Goal: Task Accomplishment & Management: Use online tool/utility

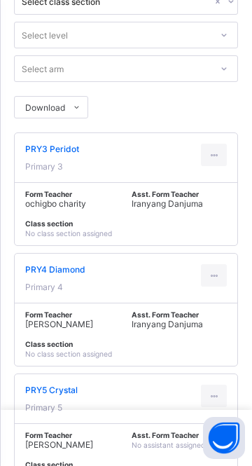
scroll to position [174, 0]
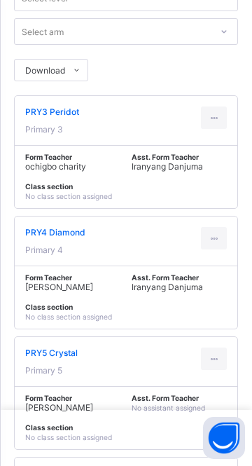
click at [216, 358] on icon at bounding box center [214, 359] width 12 height 11
click at [206, 392] on div "View Class" at bounding box center [198, 391] width 43 height 14
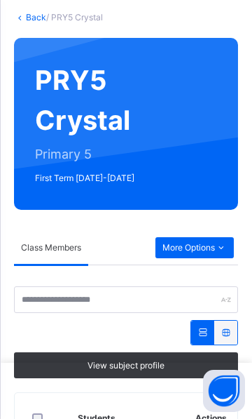
scroll to position [86, 0]
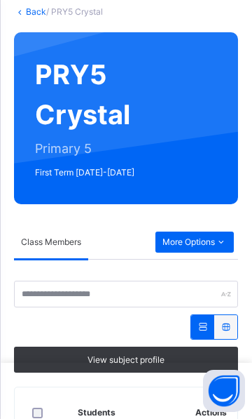
click at [206, 236] on span "More Options" at bounding box center [195, 242] width 65 height 13
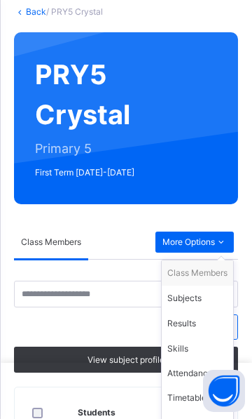
click at [196, 298] on div "Subjects" at bounding box center [198, 298] width 60 height 14
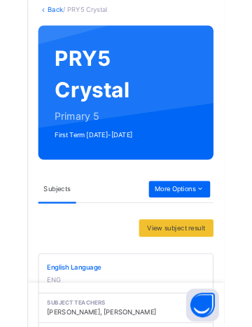
scroll to position [376, 0]
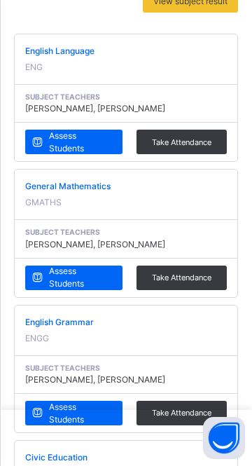
click at [78, 147] on span "Assess Students" at bounding box center [80, 142] width 63 height 25
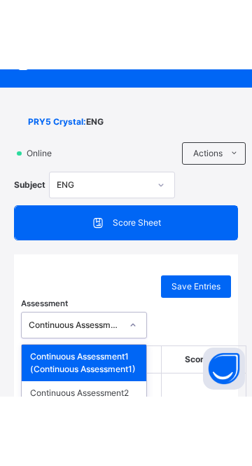
scroll to position [128, 0]
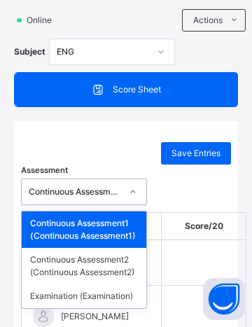
click at [116, 236] on div "Continuous Assessment1 (Continuous Assessment1)" at bounding box center [84, 230] width 125 height 36
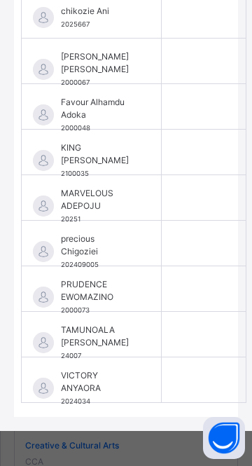
scroll to position [464, 7]
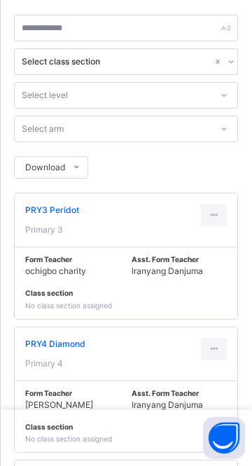
scroll to position [377, 0]
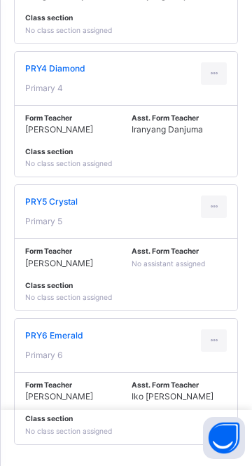
click at [219, 67] on icon at bounding box center [214, 73] width 12 height 13
click at [189, 98] on div "View Class" at bounding box center [198, 105] width 43 height 14
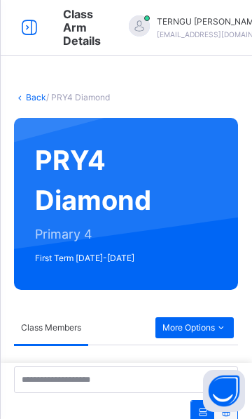
click at [201, 329] on span "More Options" at bounding box center [195, 327] width 65 height 13
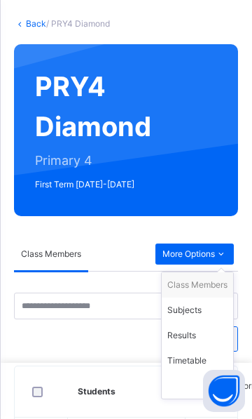
scroll to position [74, 0]
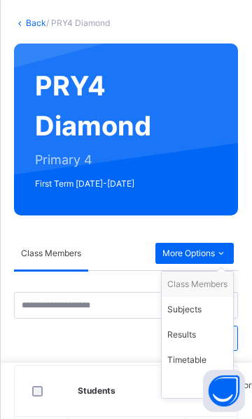
click at [200, 309] on div "Subjects" at bounding box center [198, 309] width 60 height 14
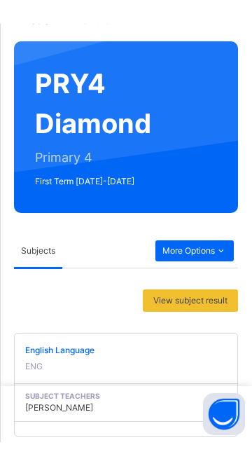
scroll to position [159, 0]
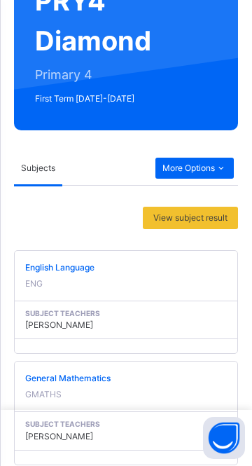
click at [71, 268] on span "English Language" at bounding box center [126, 268] width 202 height 13
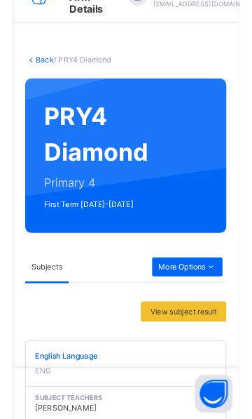
scroll to position [28, 0]
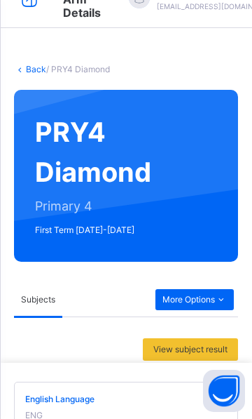
click at [27, 72] on link "Back" at bounding box center [36, 69] width 20 height 11
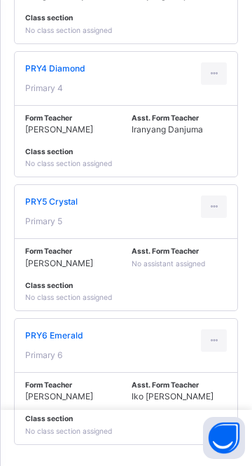
scroll to position [377, 0]
click at [199, 13] on div "Form Teacher ochigbo charity Asst. Form Teacher Iranyang Danjuma Class section …" at bounding box center [126, 7] width 223 height 72
